Goal: Check status: Check status

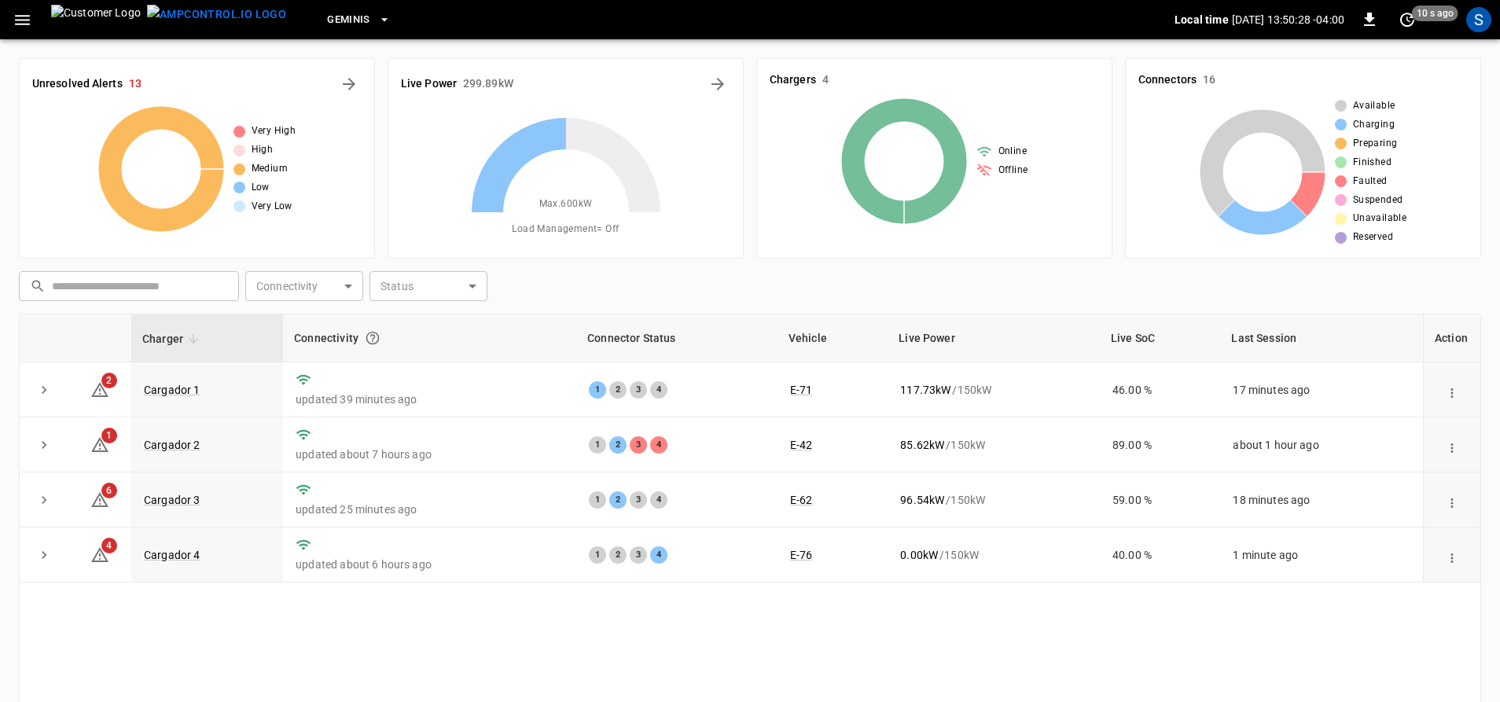
scroll to position [85, 0]
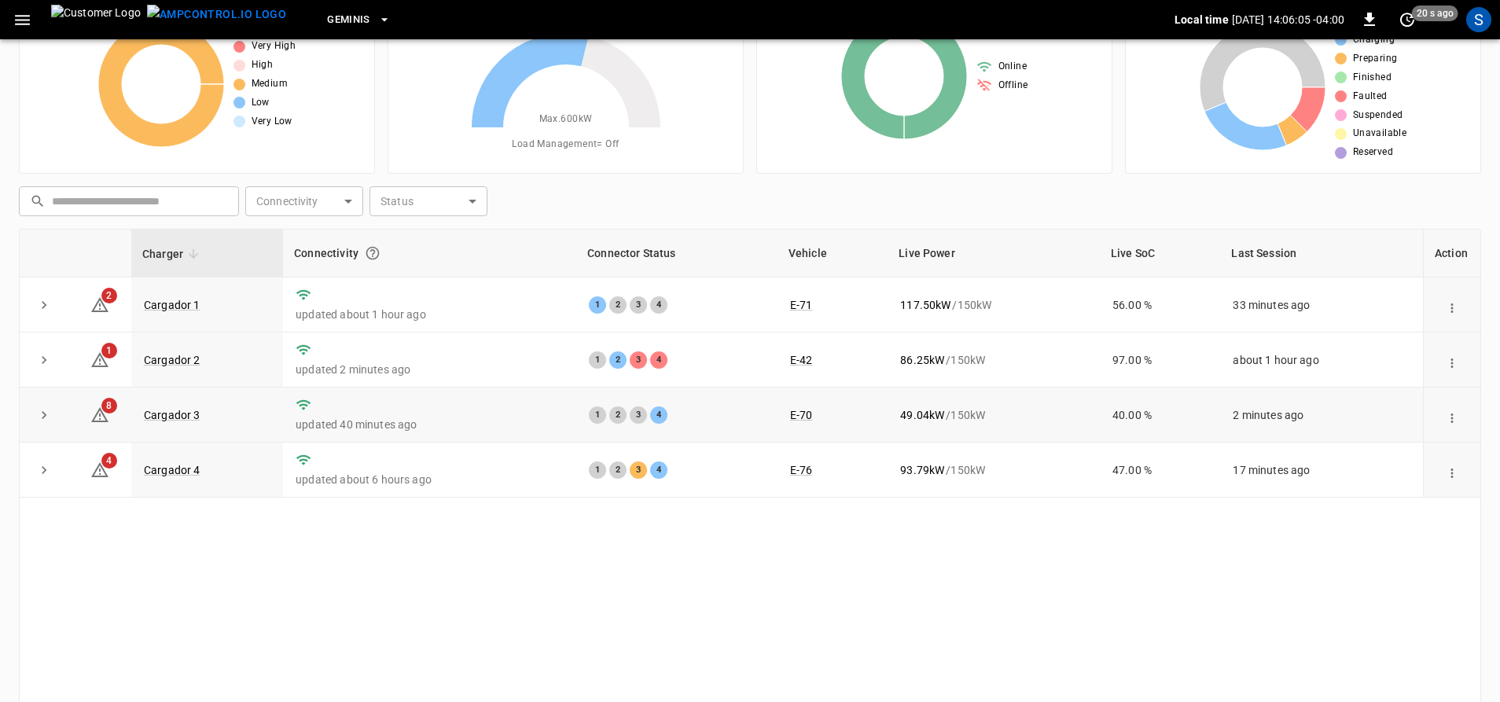
click at [189, 406] on td "Cargador 3" at bounding box center [207, 414] width 152 height 55
click at [185, 426] on td "Cargador 3" at bounding box center [207, 414] width 152 height 55
click at [186, 422] on link "Cargador 3" at bounding box center [172, 415] width 63 height 19
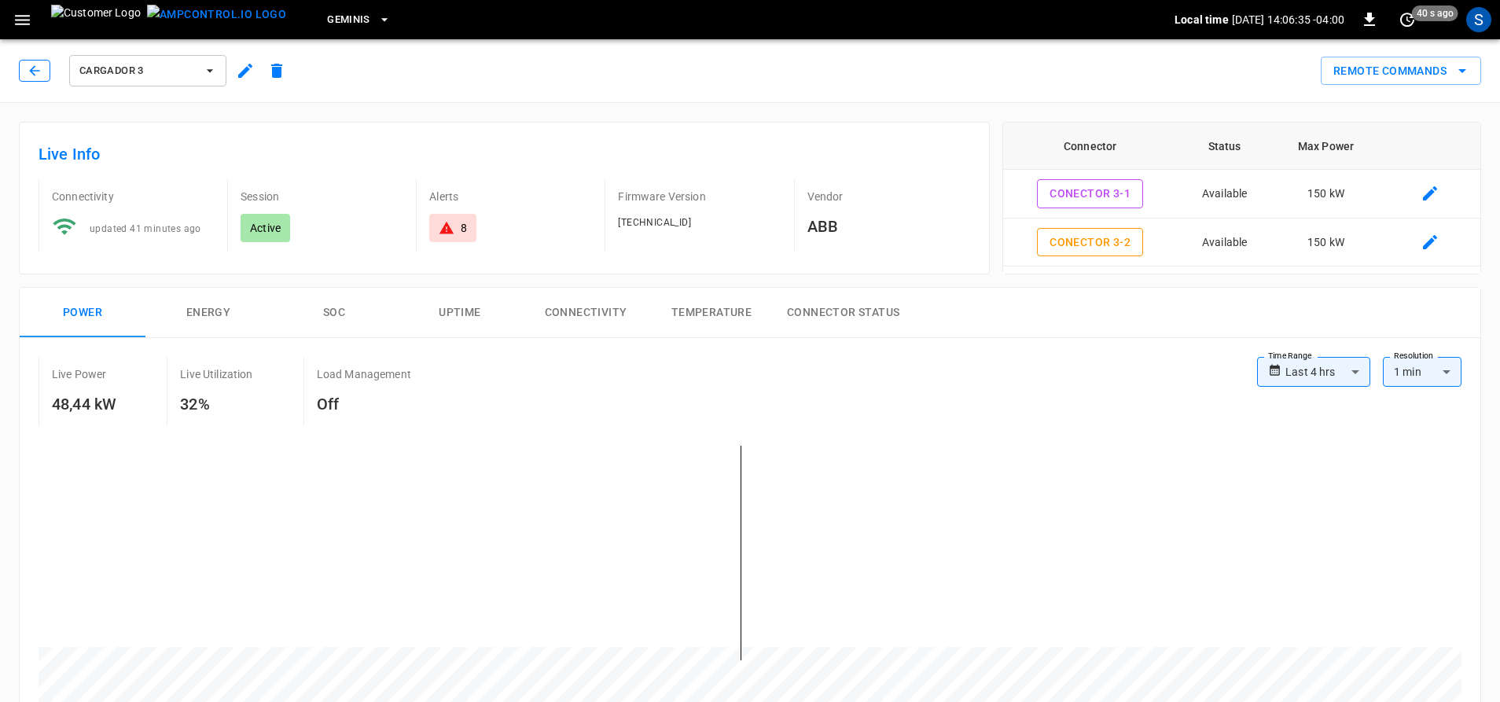
click at [36, 72] on icon "button" at bounding box center [35, 71] width 16 height 16
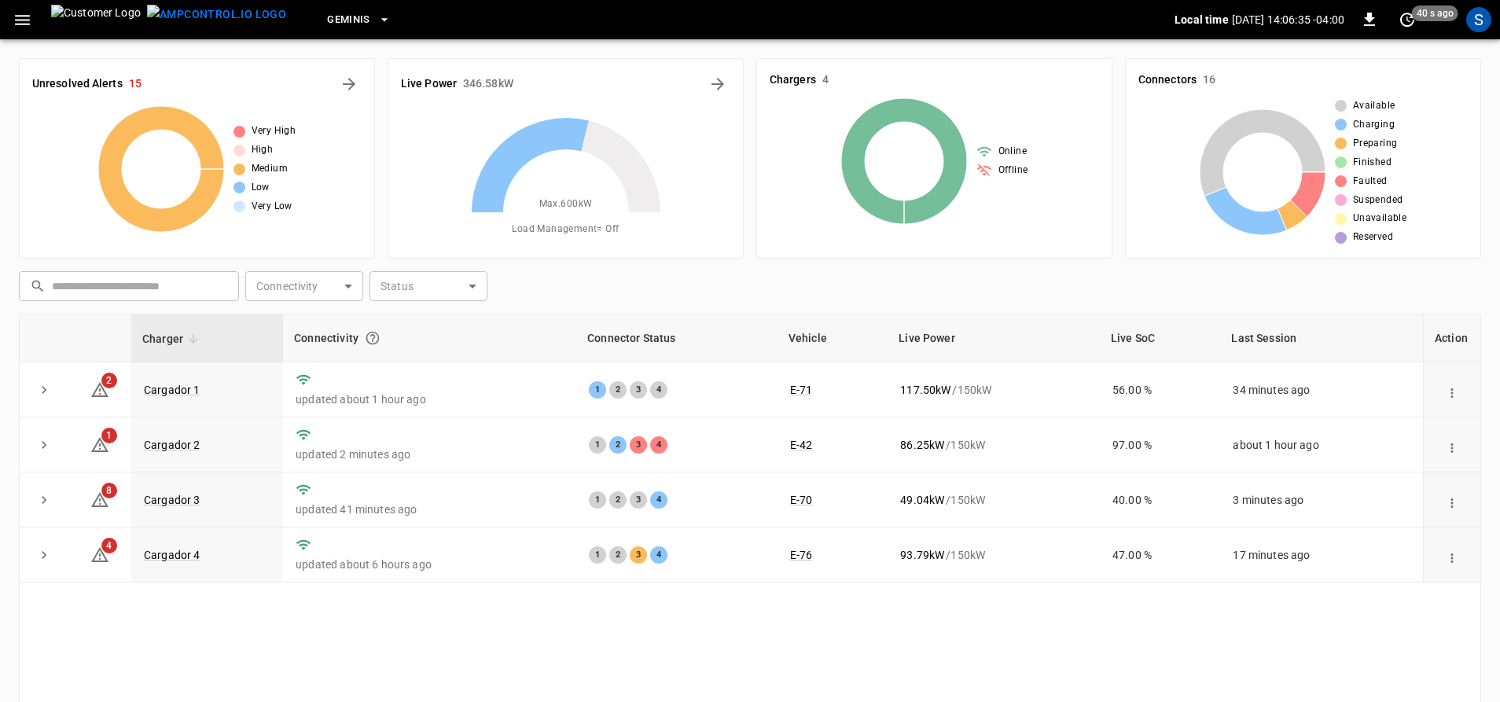
scroll to position [85, 0]
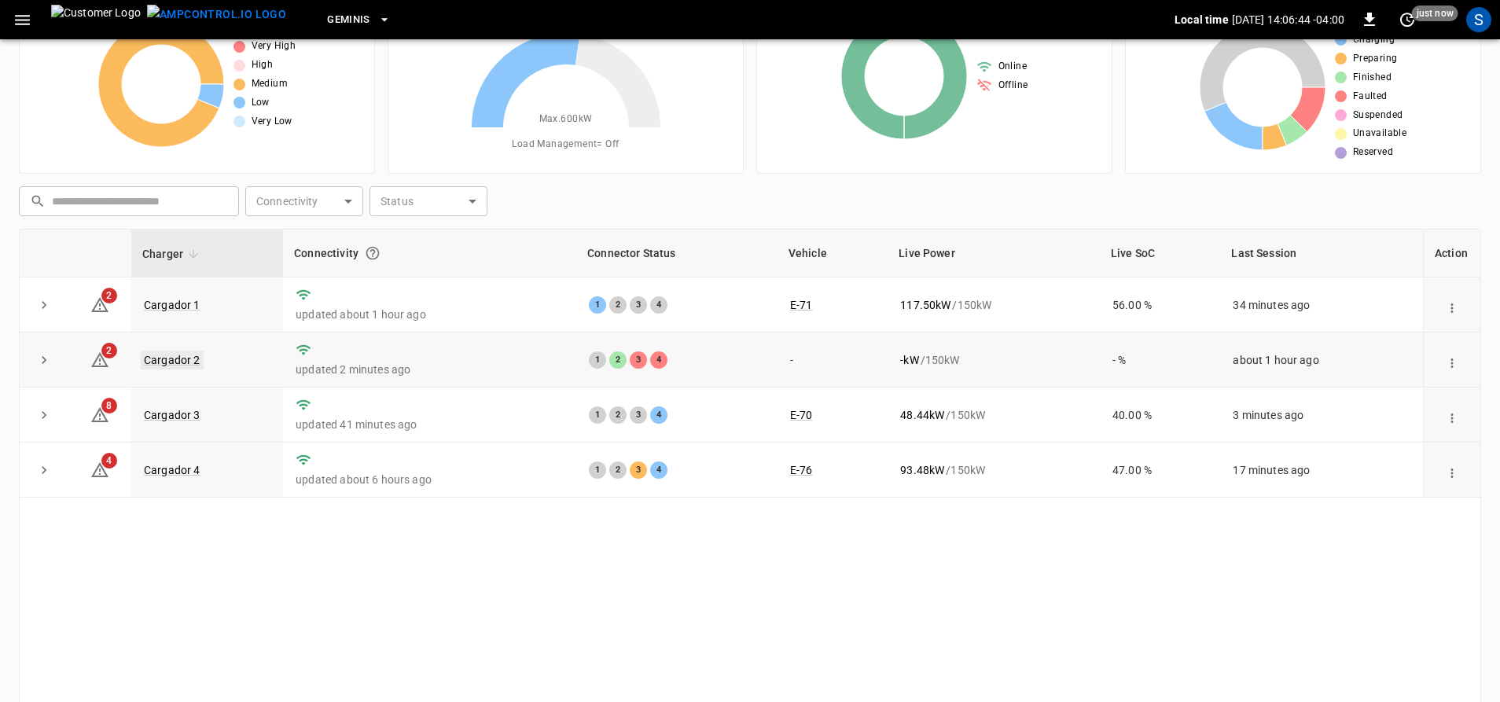
click at [165, 365] on link "Cargador 2" at bounding box center [172, 360] width 63 height 19
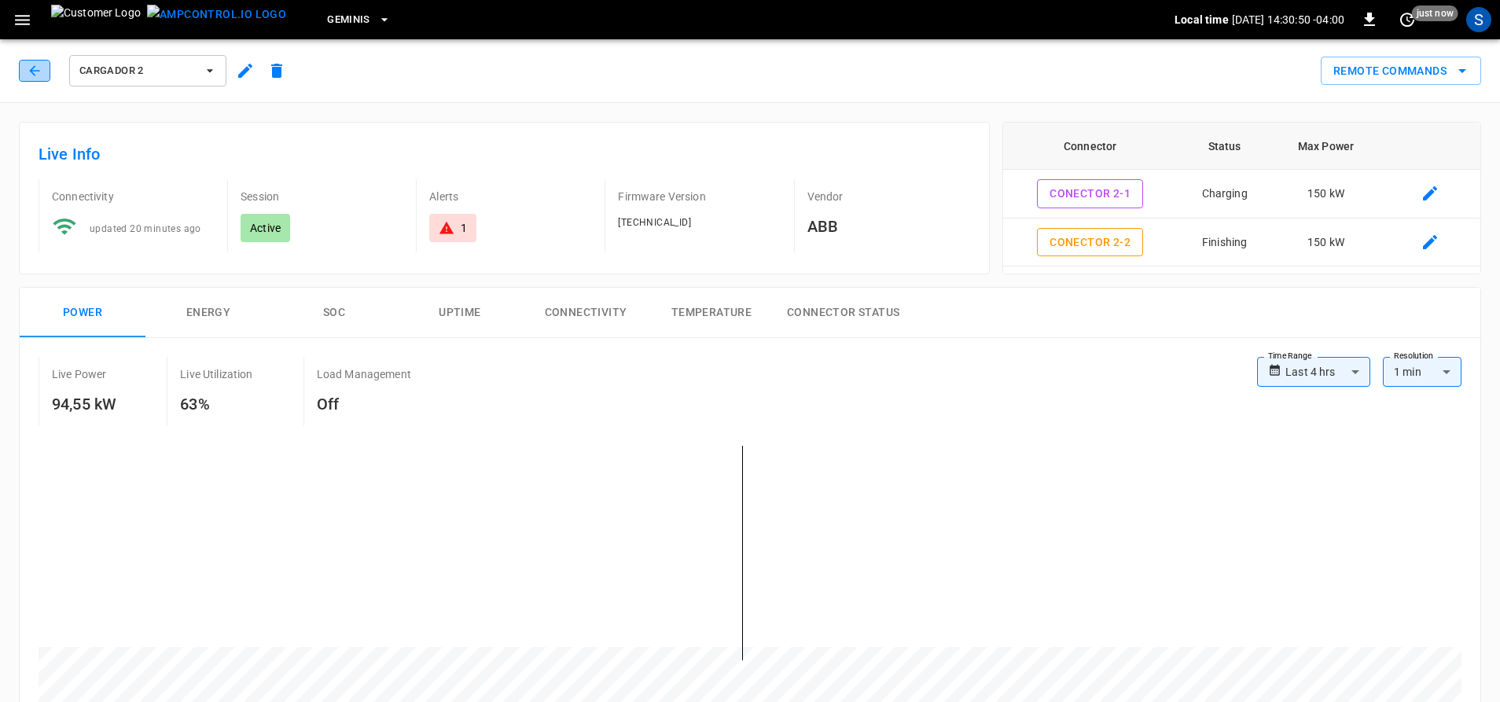
click at [40, 72] on icon "button" at bounding box center [35, 71] width 16 height 16
